Goal: Task Accomplishment & Management: Use online tool/utility

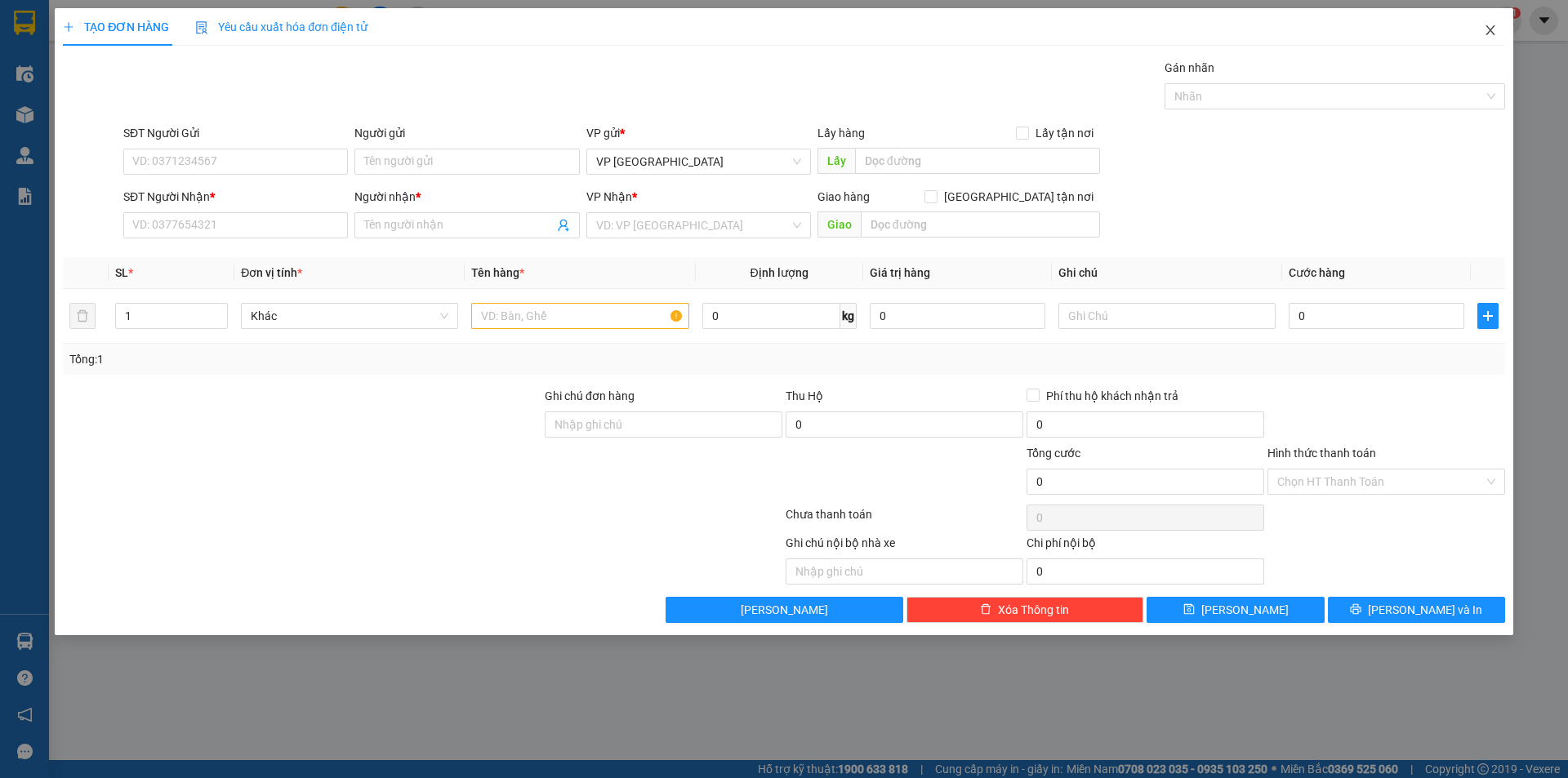
click at [1491, 25] on icon "close" at bounding box center [1490, 30] width 13 height 13
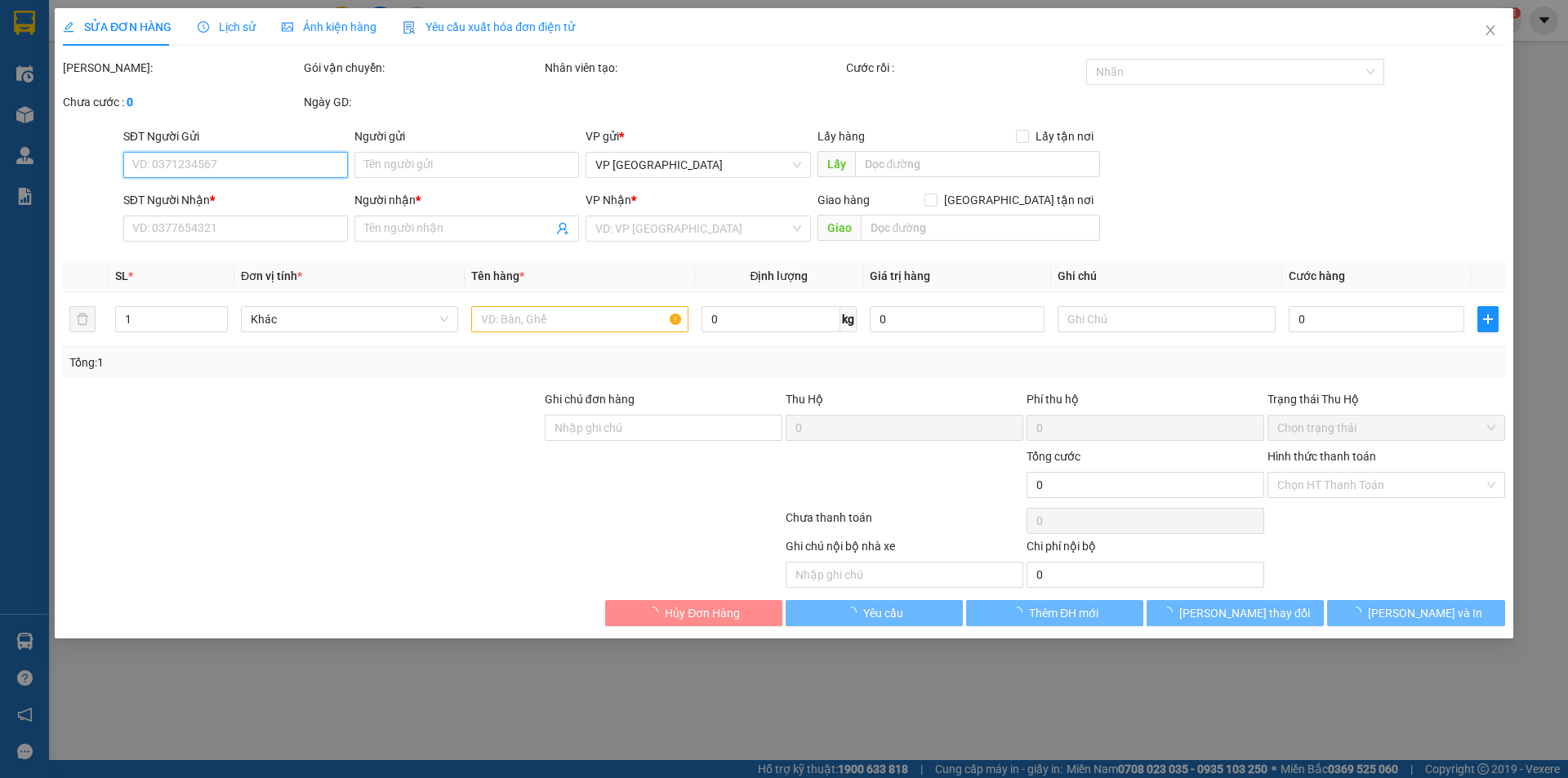
type input "0782697939"
type input "Nguyên"
type input "0345670072"
type input "[PERSON_NAME]"
type input "30.000"
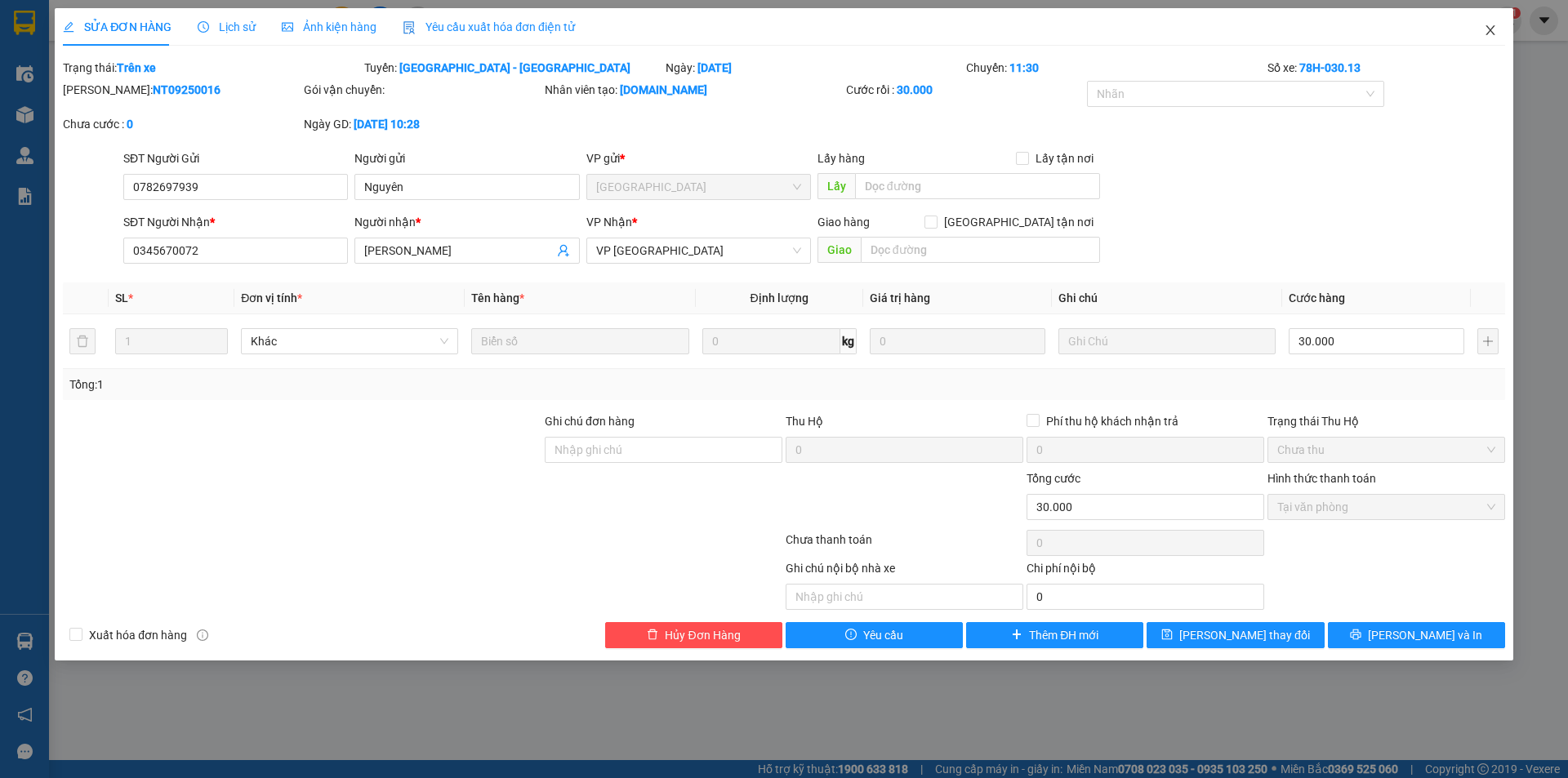
click at [1492, 26] on icon "close" at bounding box center [1490, 30] width 13 height 13
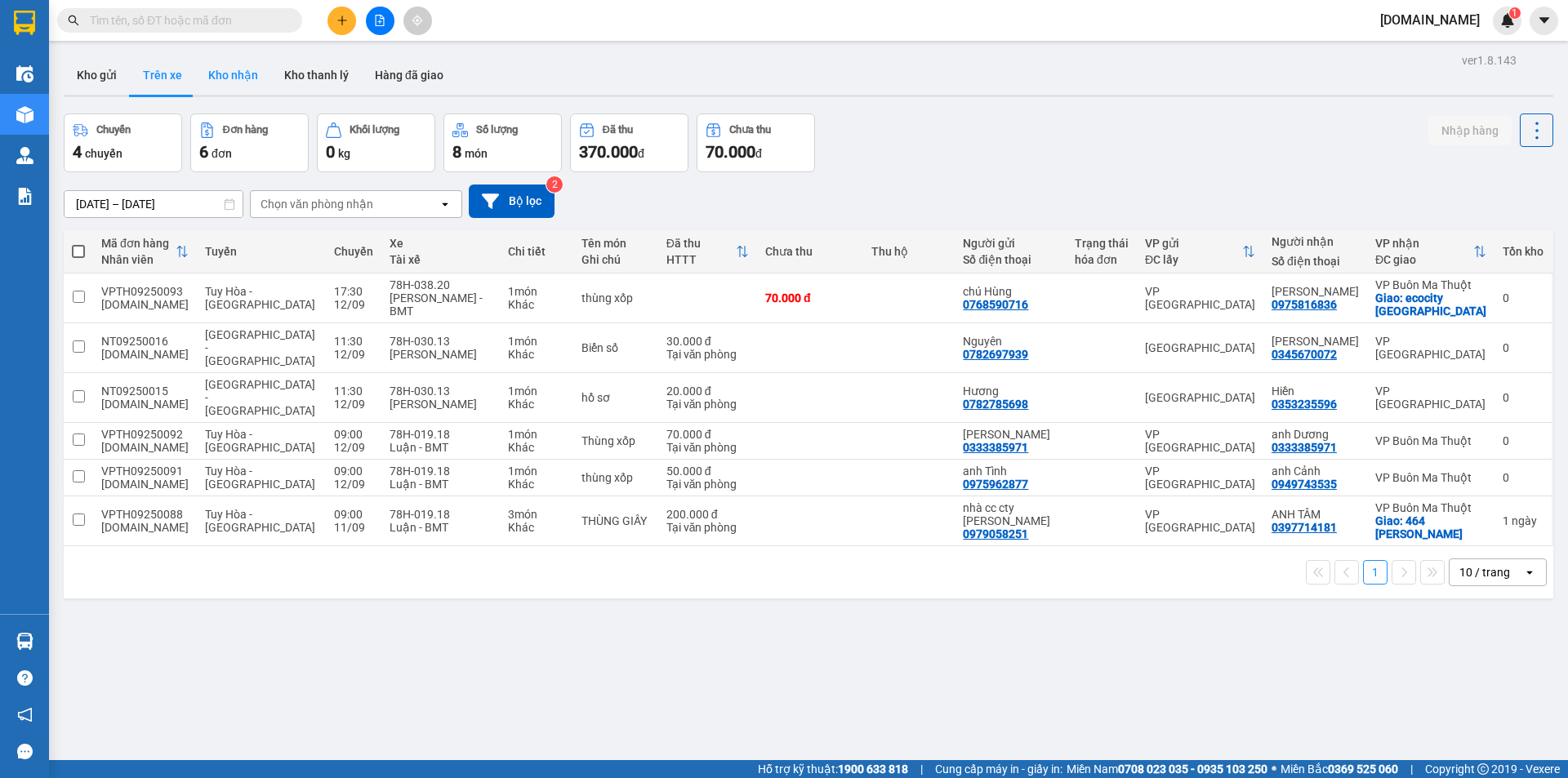
click at [240, 77] on button "Kho nhận" at bounding box center [233, 75] width 76 height 39
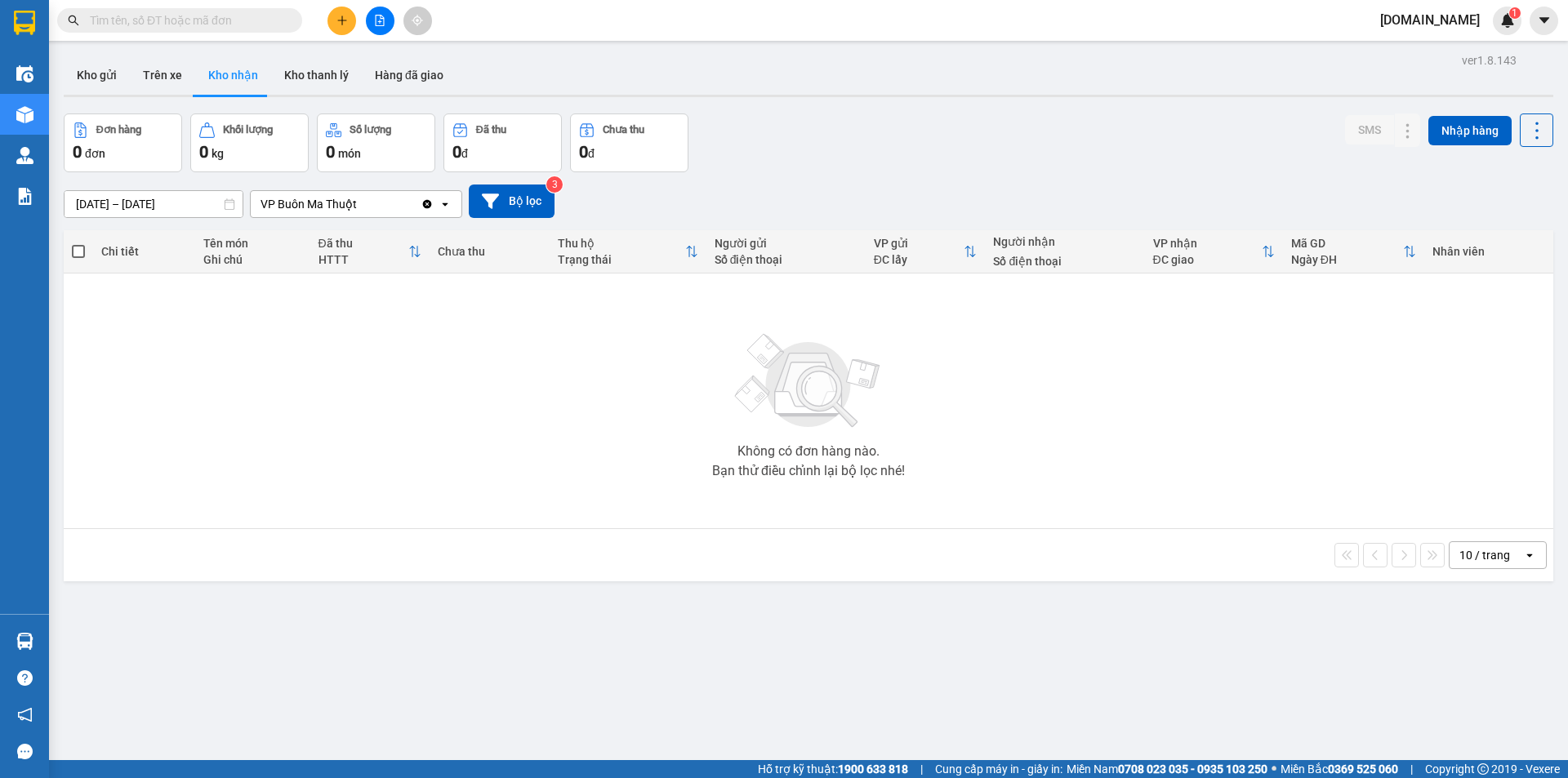
click at [377, 210] on div "VP Buôn Ma Thuột" at bounding box center [336, 204] width 170 height 26
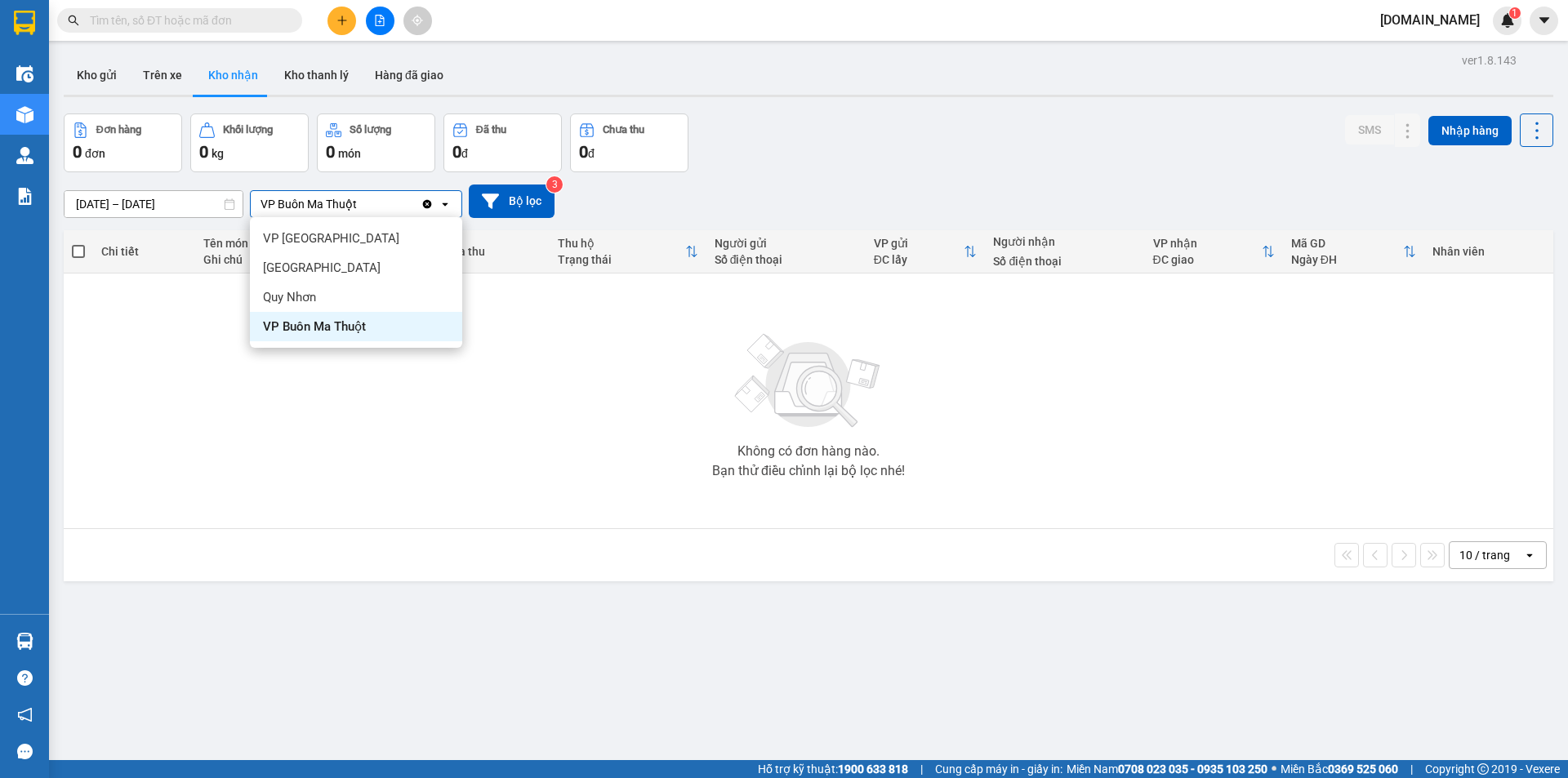
click at [377, 210] on div "VP Buôn Ma Thuột" at bounding box center [336, 204] width 170 height 26
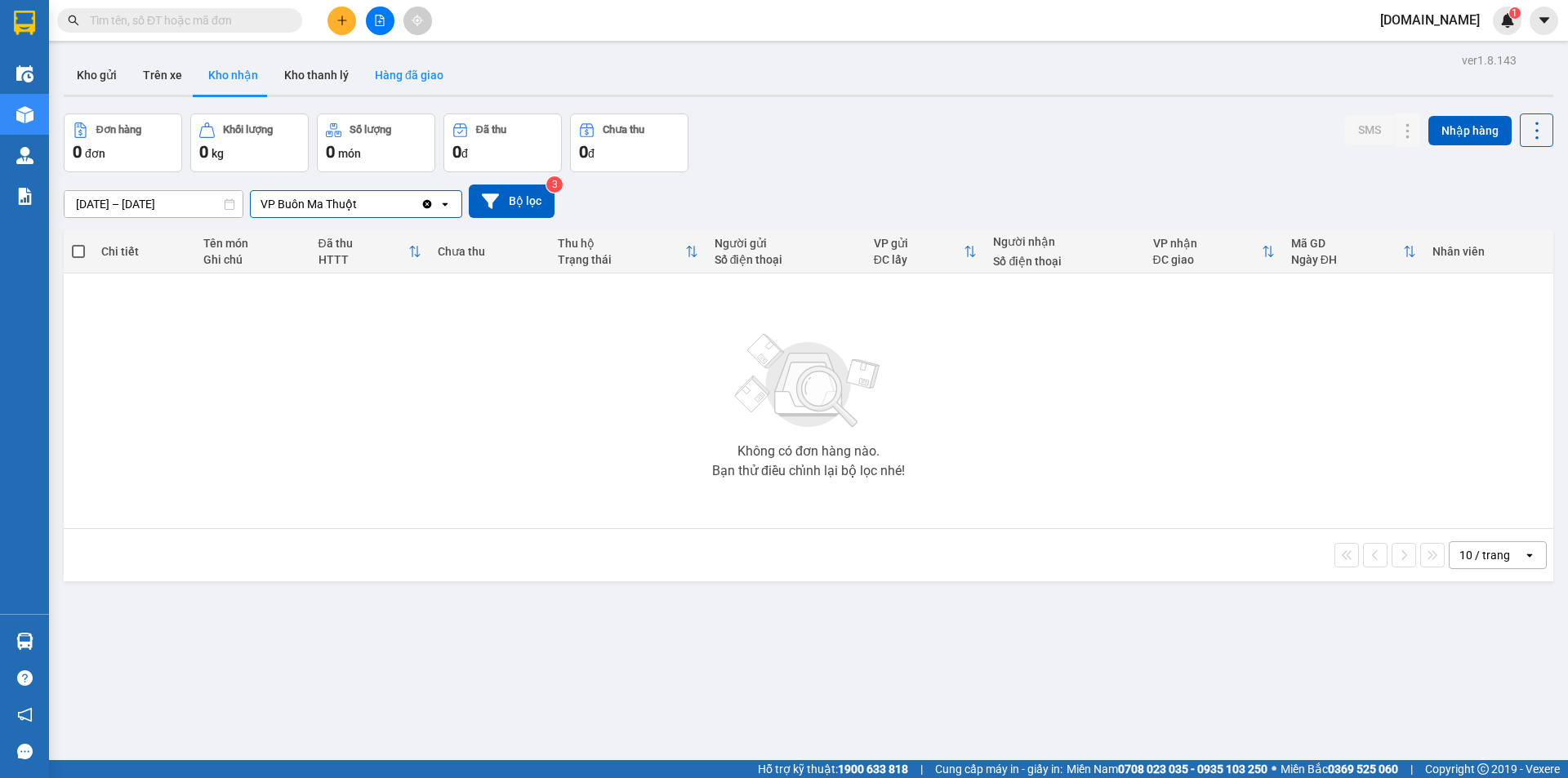
click at [402, 75] on button "Hàng đã giao" at bounding box center [409, 75] width 95 height 39
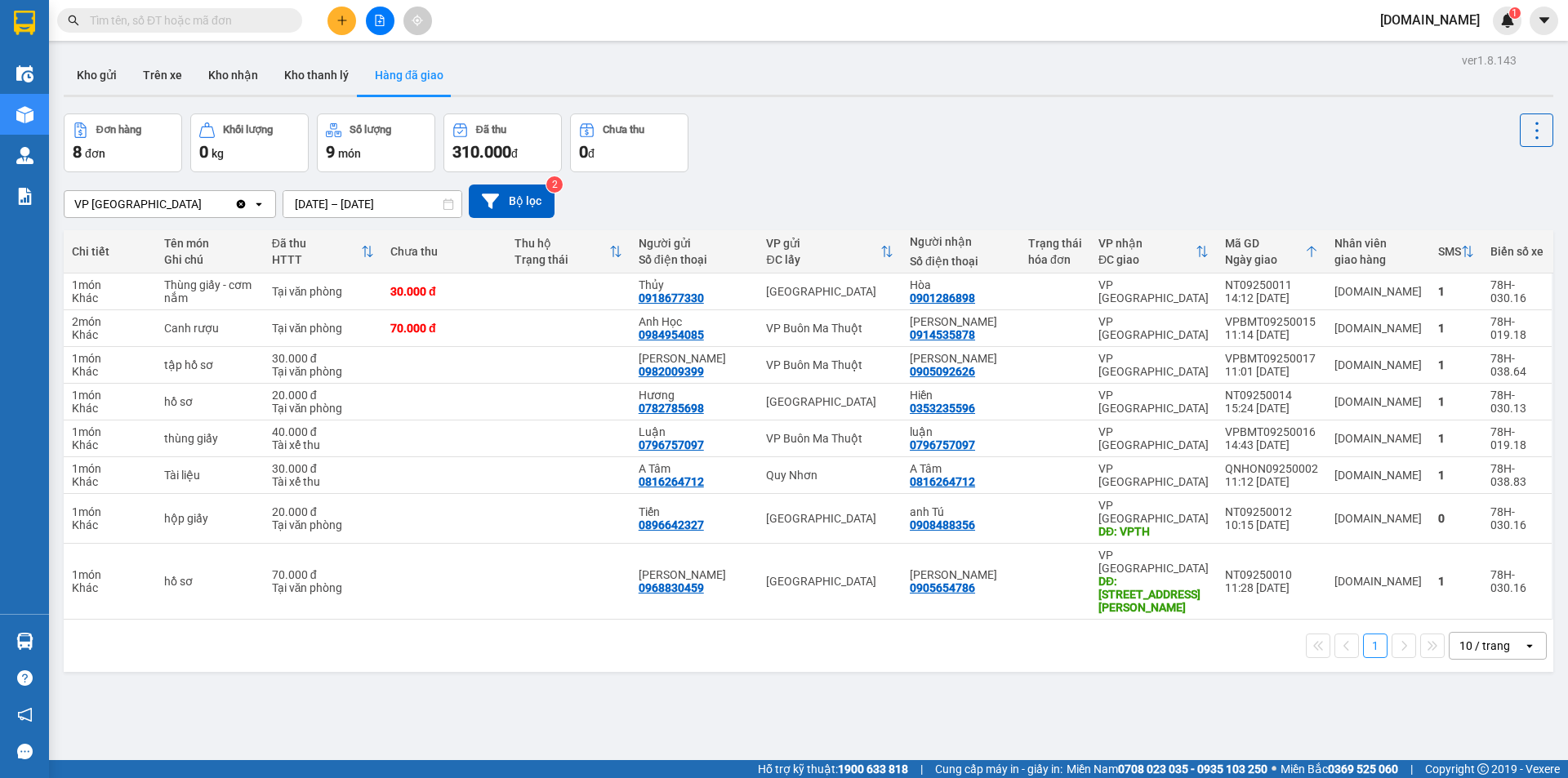
click at [188, 203] on div "VP [GEOGRAPHIC_DATA]" at bounding box center [149, 204] width 170 height 26
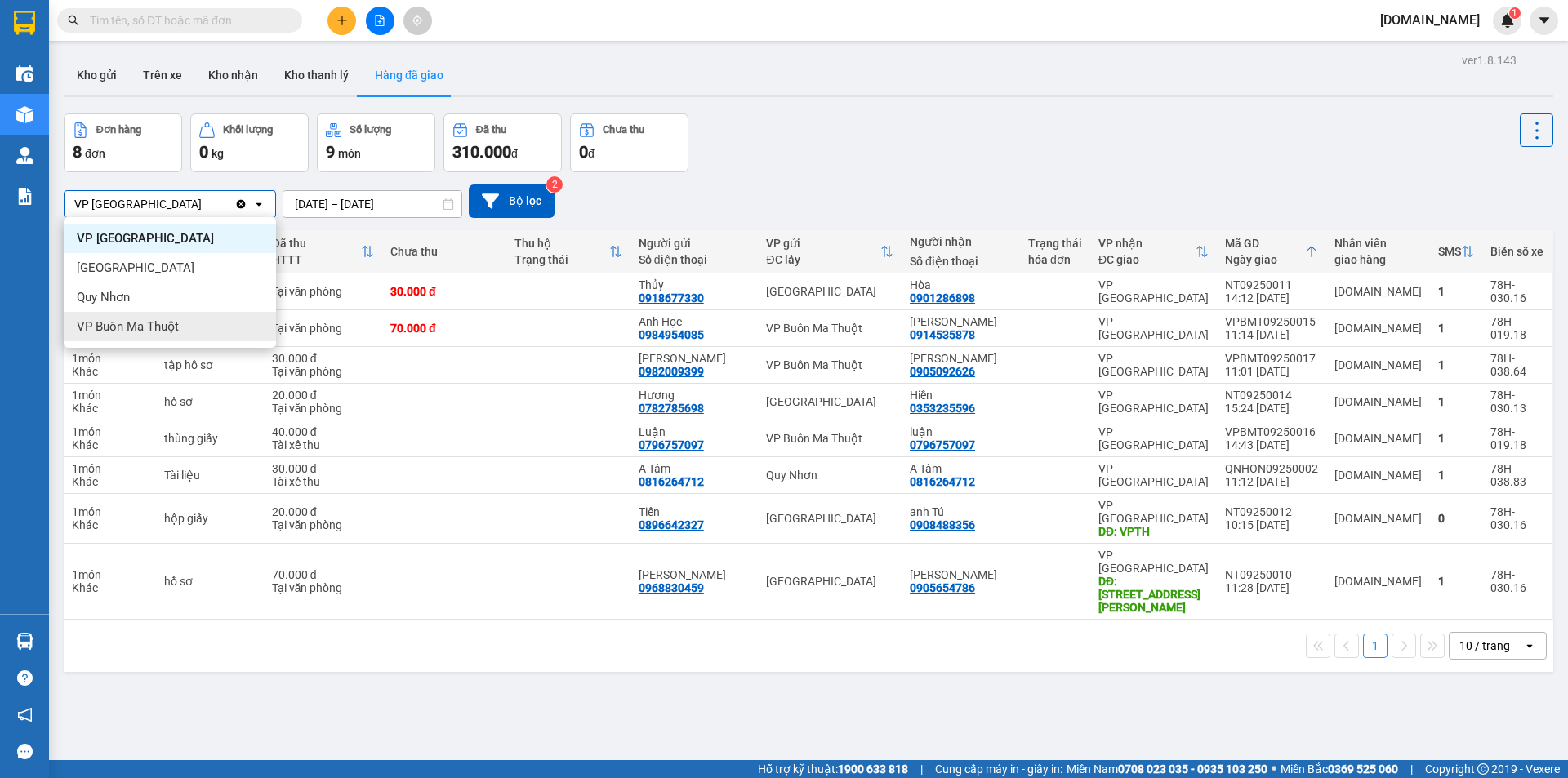
click at [179, 324] on div "VP Buôn Ma Thuột" at bounding box center [170, 326] width 212 height 29
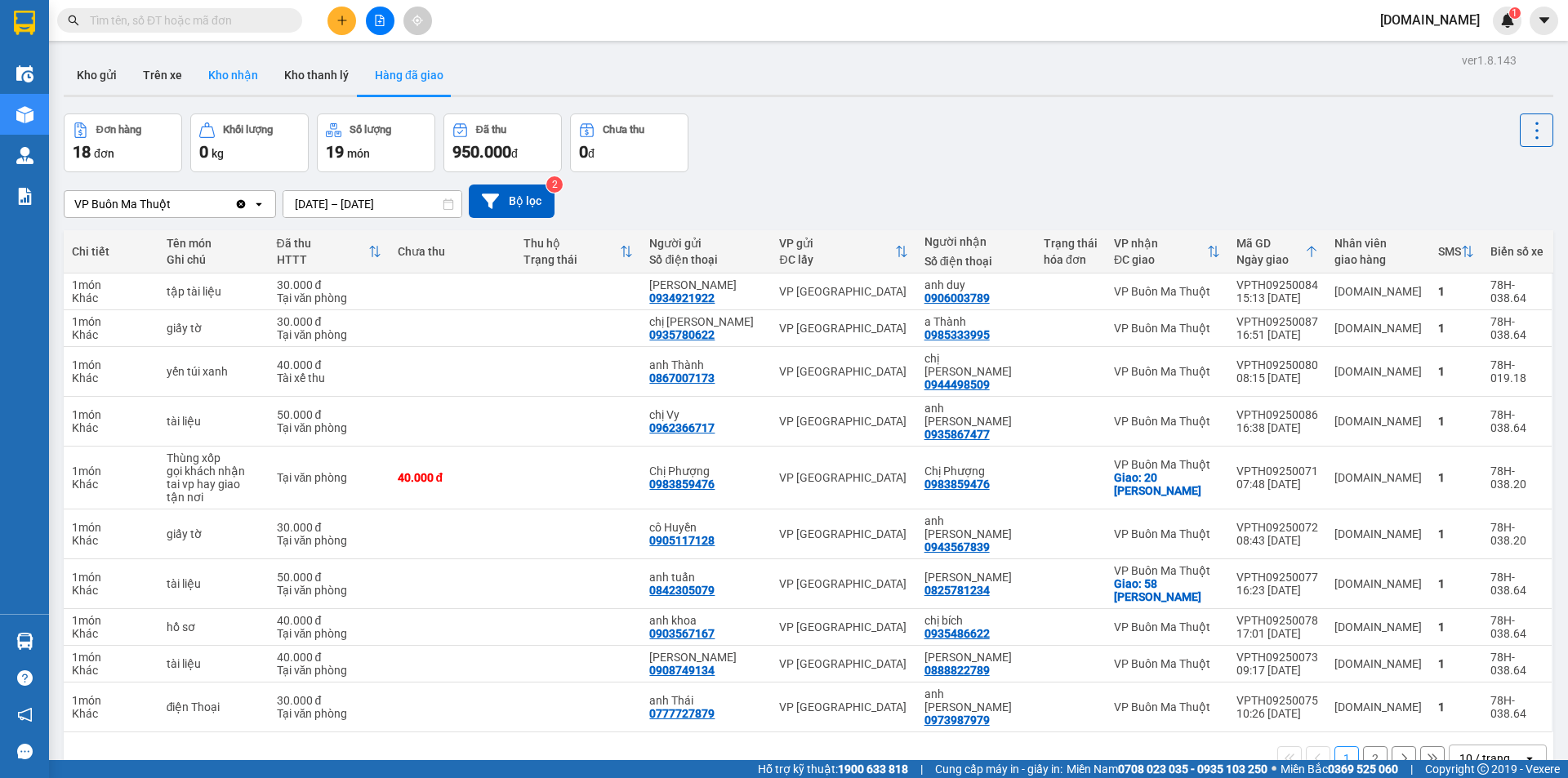
click at [224, 77] on button "Kho nhận" at bounding box center [233, 75] width 76 height 39
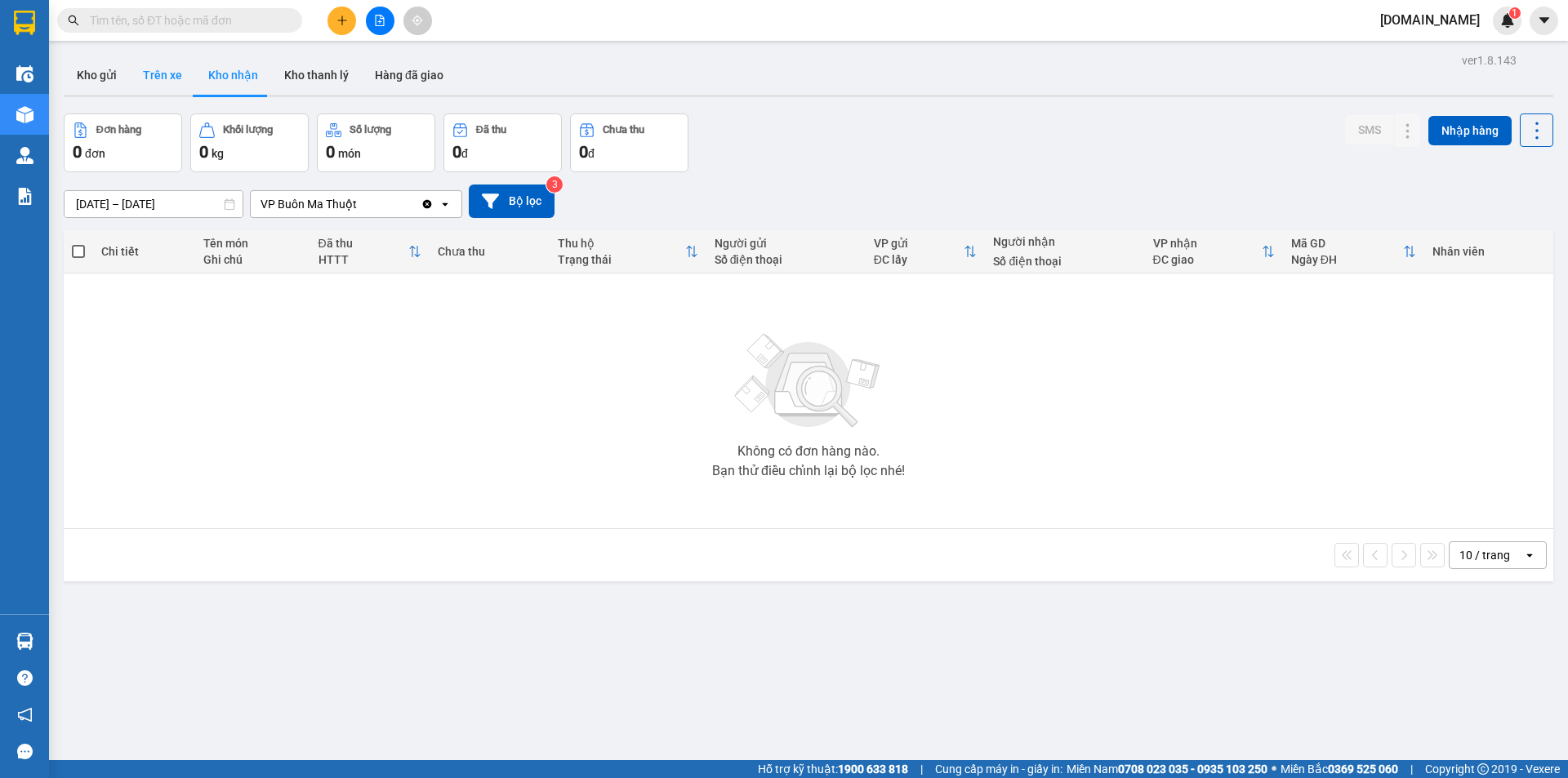
click at [158, 80] on button "Trên xe" at bounding box center [162, 75] width 65 height 39
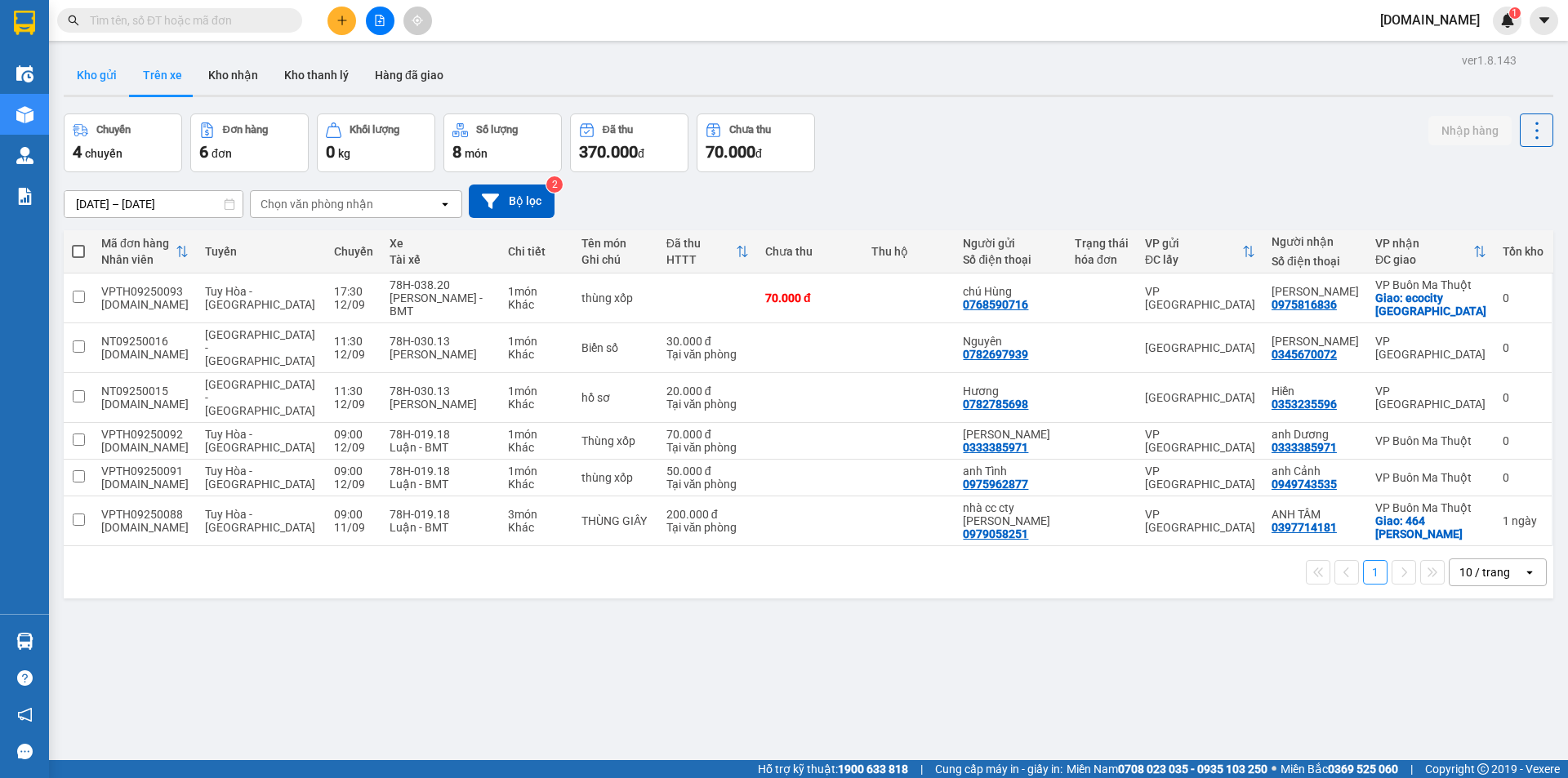
click at [96, 88] on button "Kho gửi" at bounding box center [97, 75] width 66 height 39
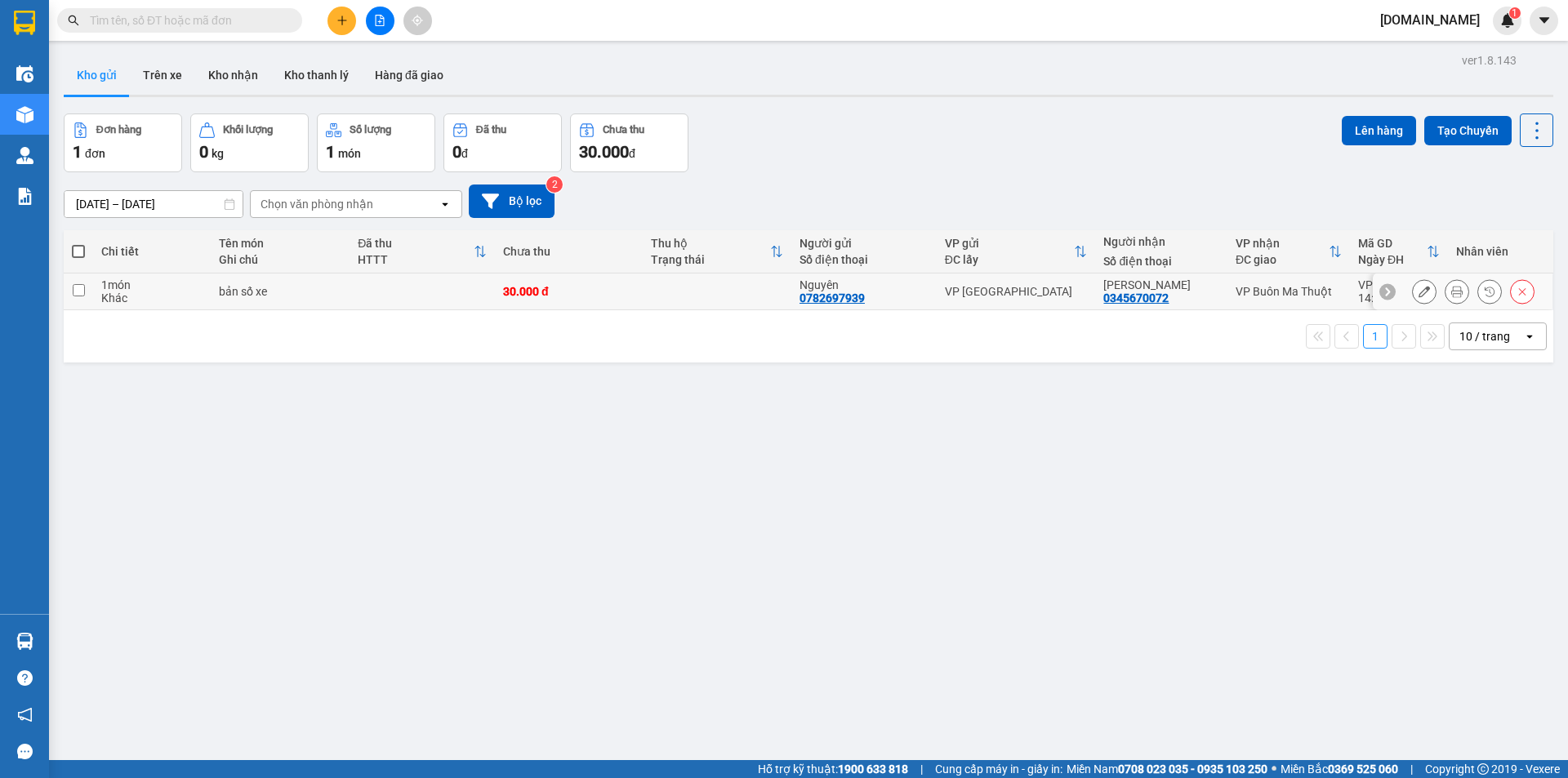
click at [718, 292] on td at bounding box center [717, 292] width 148 height 37
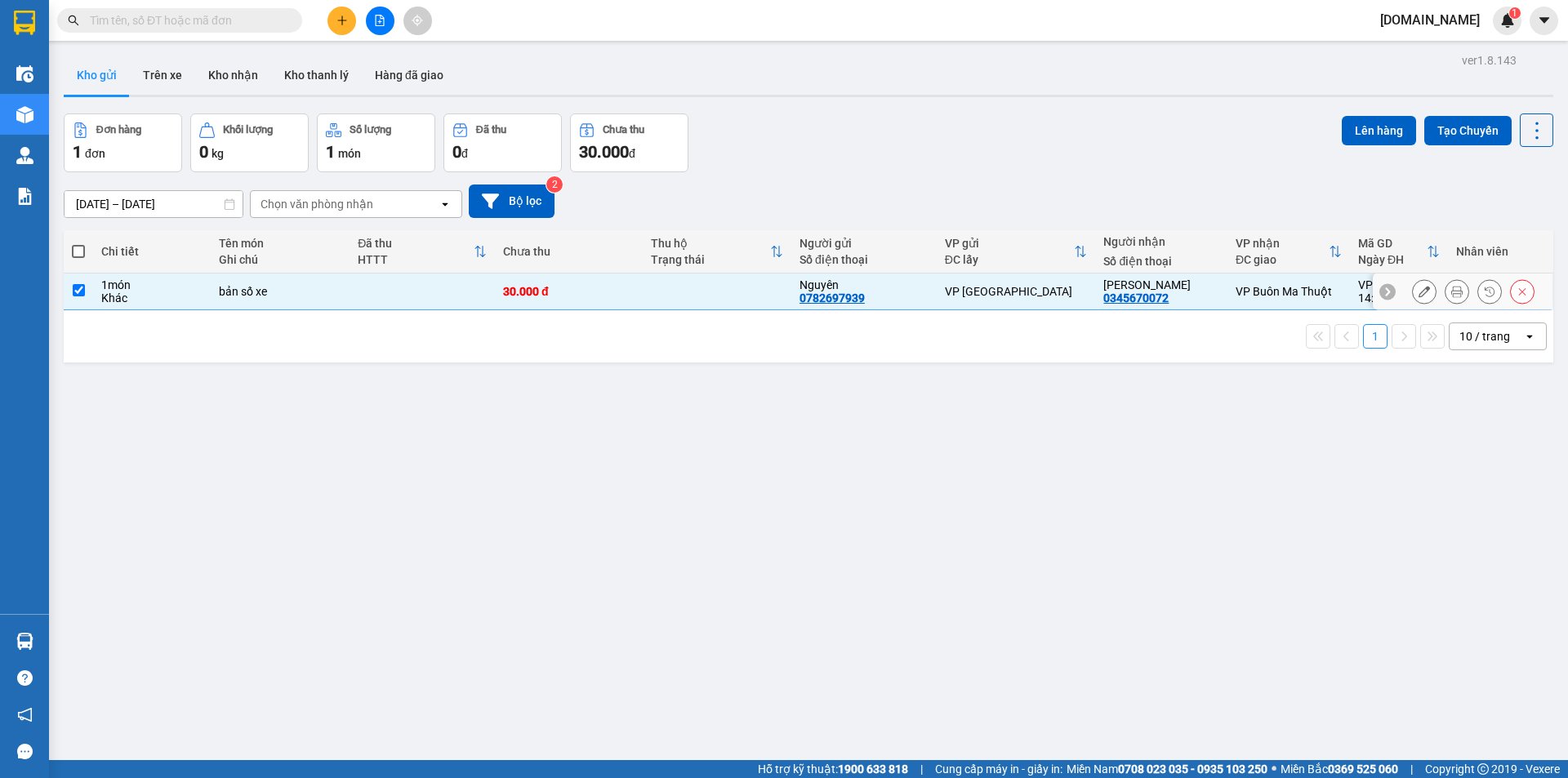
checkbox input "true"
click at [1351, 138] on button "Lên hàng" at bounding box center [1378, 131] width 75 height 29
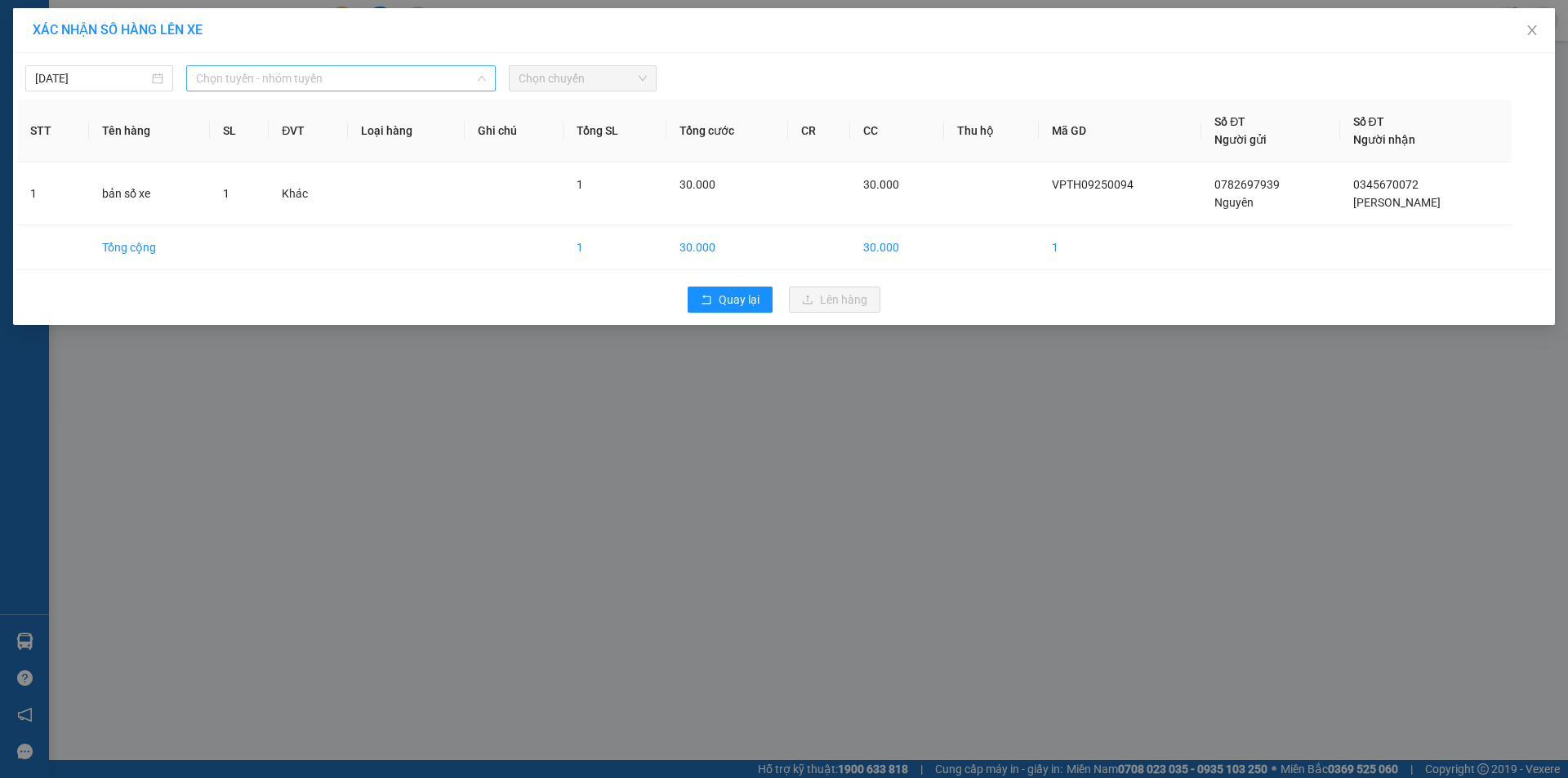
click at [269, 81] on span "Chọn tuyến - nhóm tuyến" at bounding box center [340, 78] width 290 height 25
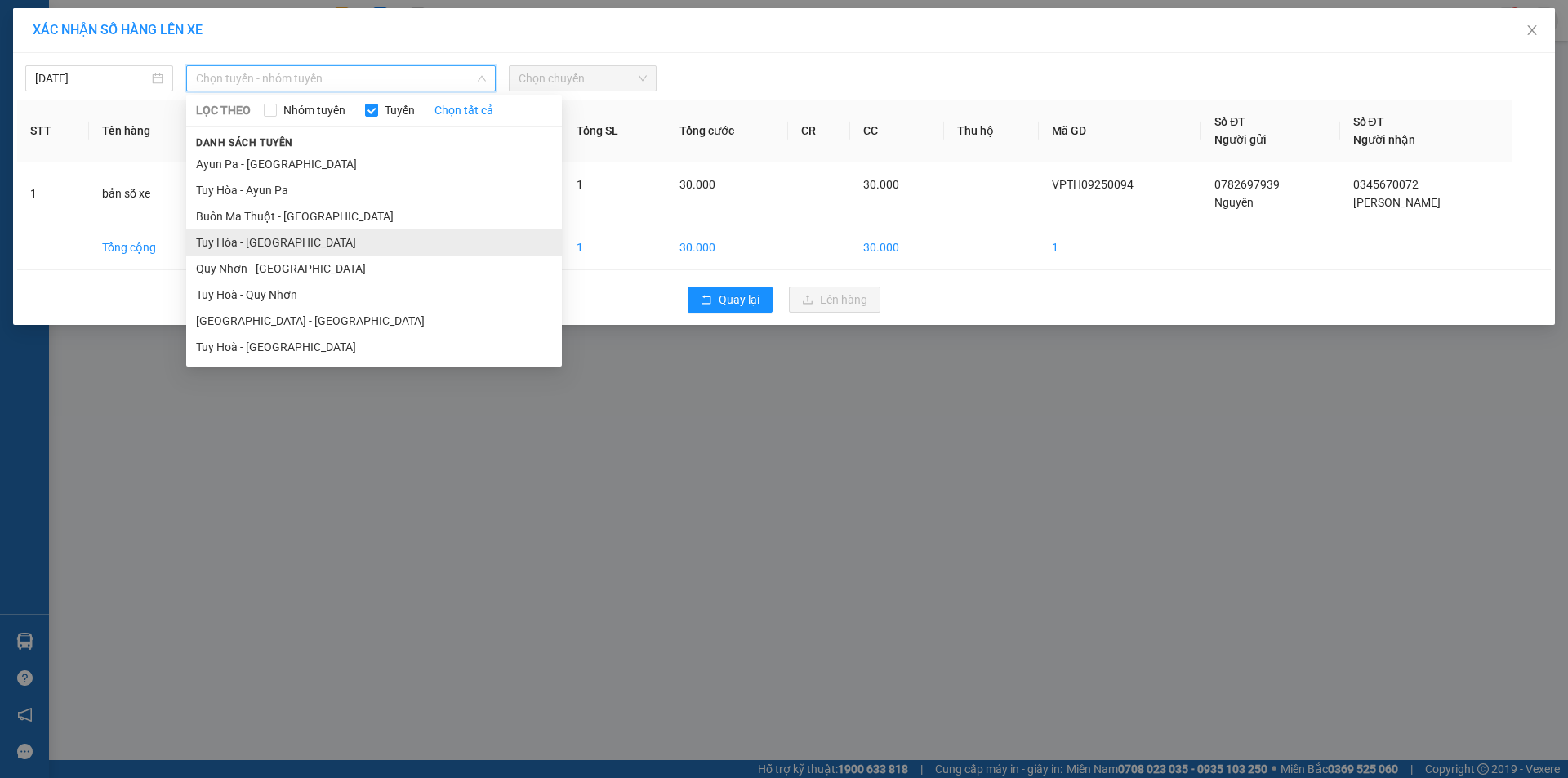
click at [310, 237] on li "Tuy Hòa - [GEOGRAPHIC_DATA]" at bounding box center [374, 242] width 375 height 26
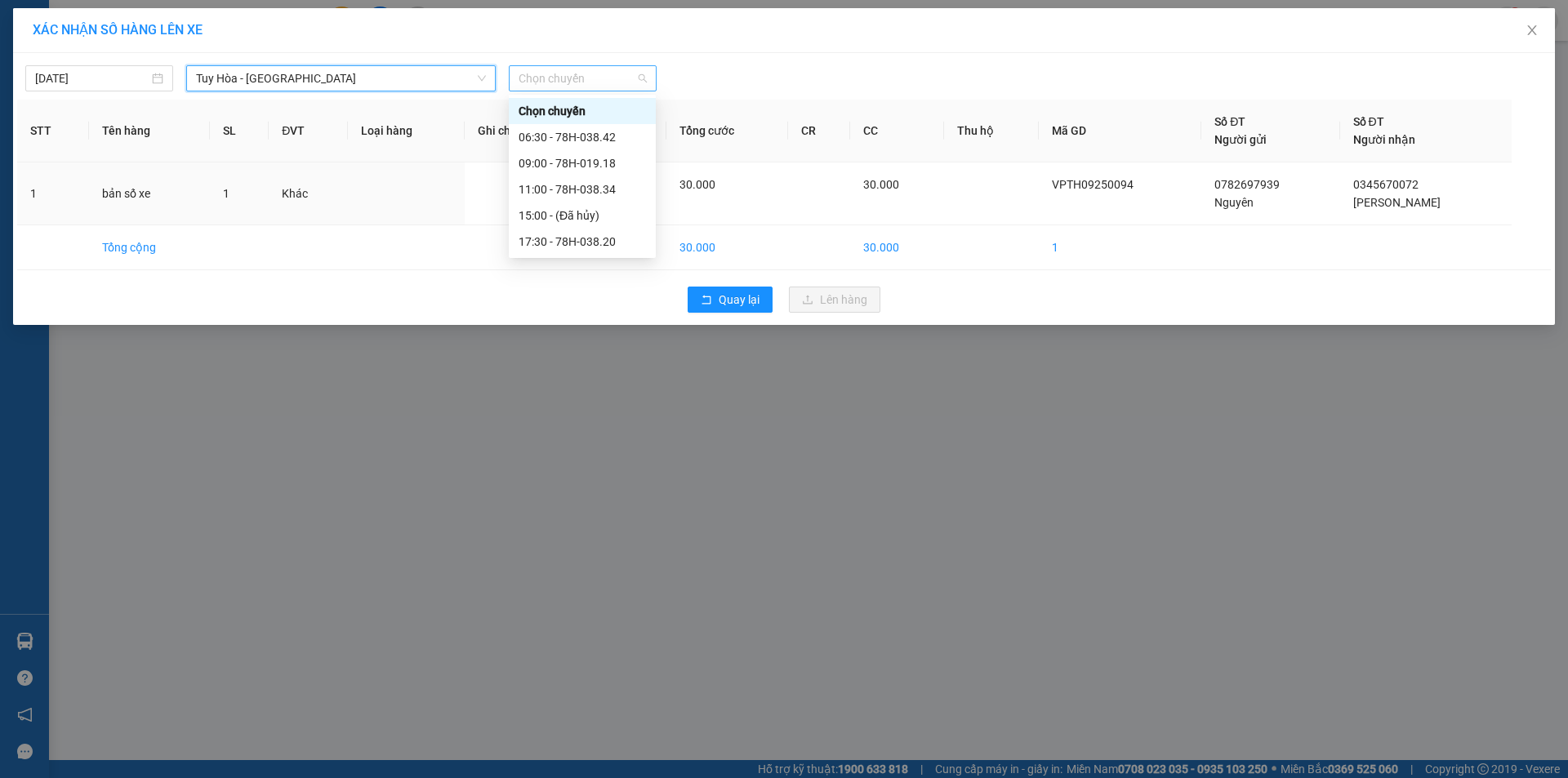
click at [580, 78] on span "Chọn chuyến" at bounding box center [582, 78] width 128 height 25
click at [560, 231] on div "17:30 - 78H-038.20" at bounding box center [582, 242] width 147 height 26
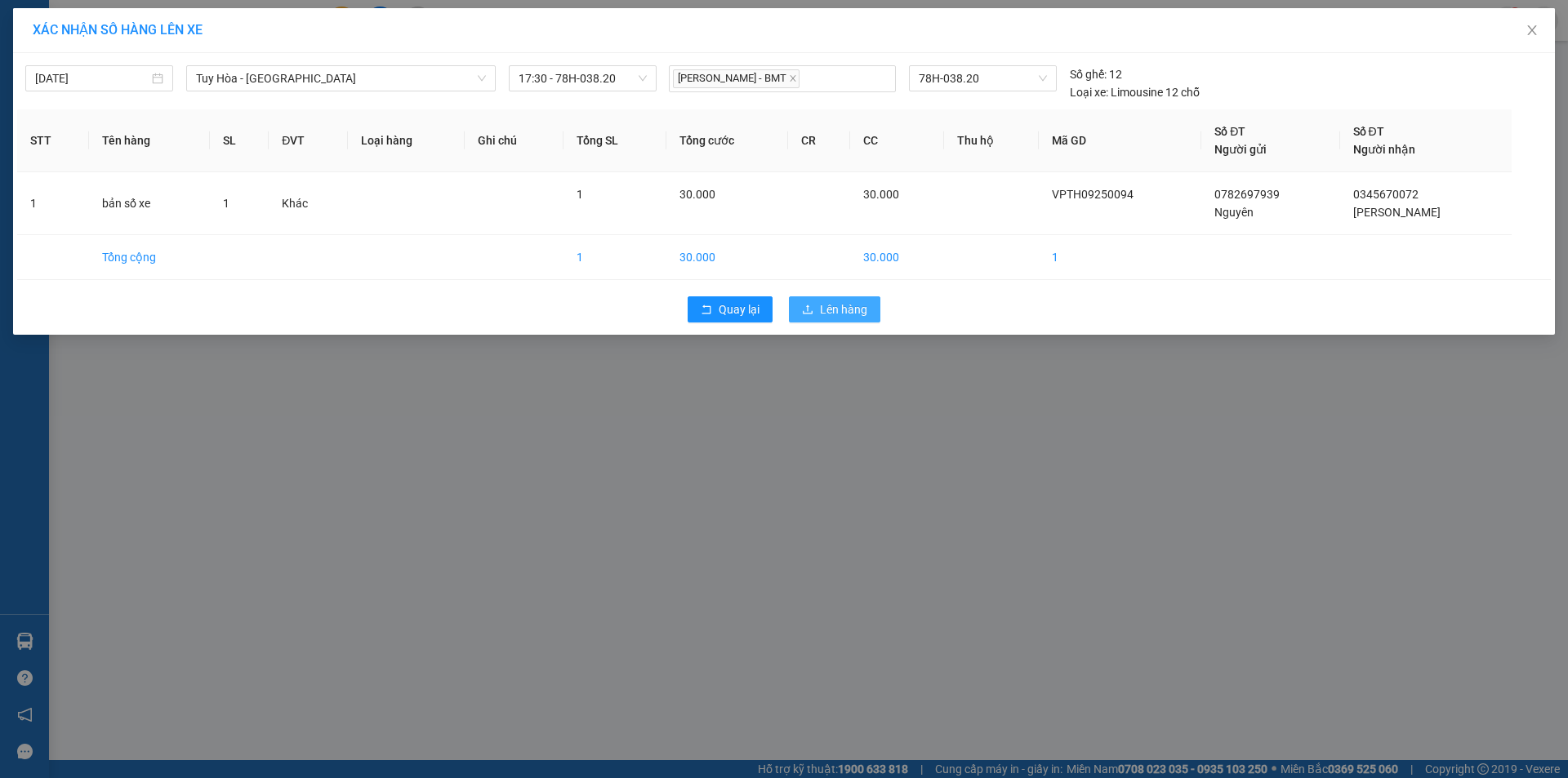
click at [849, 302] on span "Lên hàng" at bounding box center [843, 309] width 47 height 18
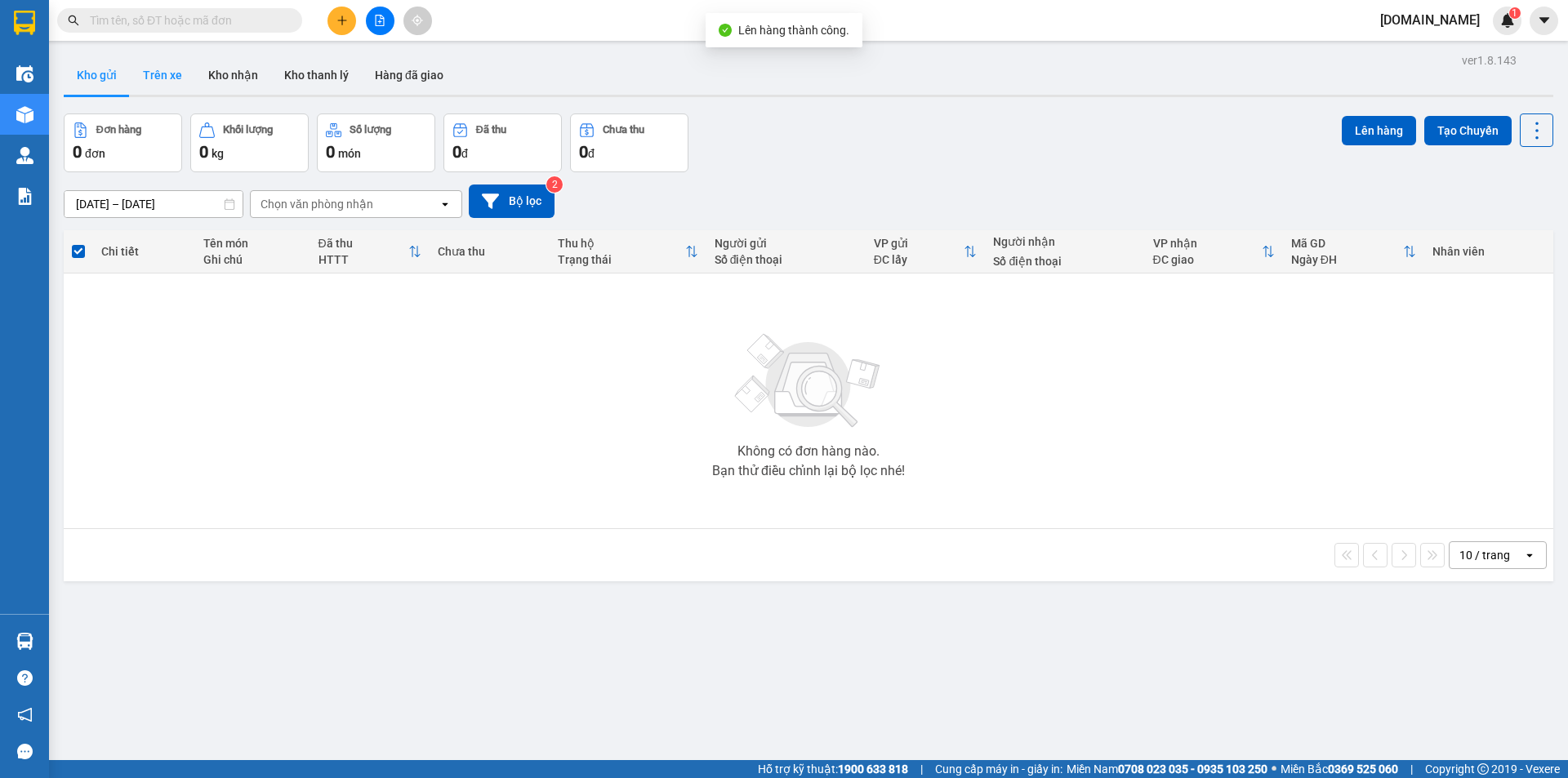
click at [168, 67] on button "Trên xe" at bounding box center [162, 75] width 65 height 39
